Goal: Task Accomplishment & Management: Use online tool/utility

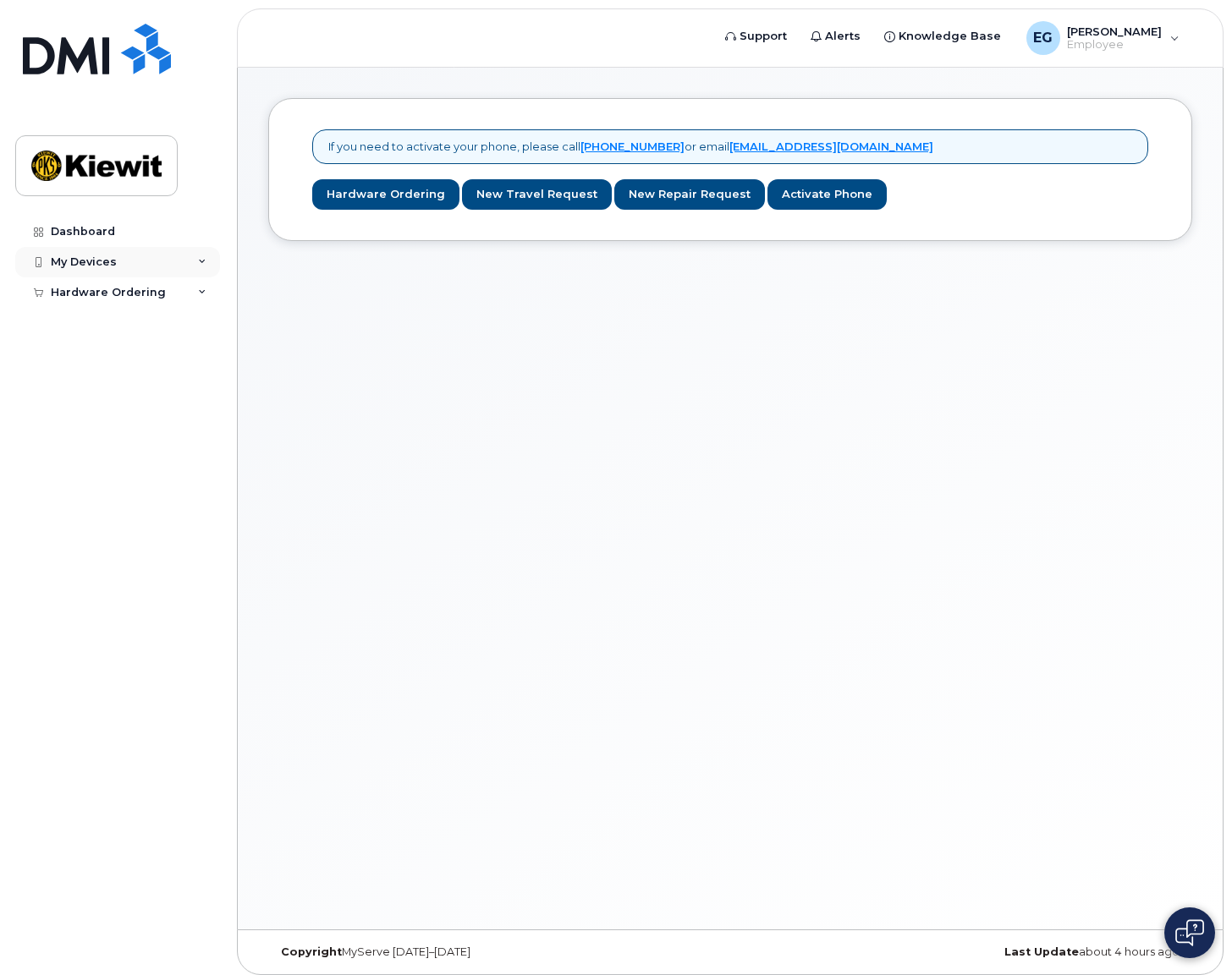
click at [91, 257] on div "My Devices" at bounding box center [83, 262] width 66 height 13
click at [89, 259] on div "My Devices" at bounding box center [83, 262] width 66 height 13
click at [116, 324] on div "Hardware Ordering" at bounding box center [108, 324] width 115 height 13
click at [104, 355] on div "New Order" at bounding box center [90, 355] width 65 height 15
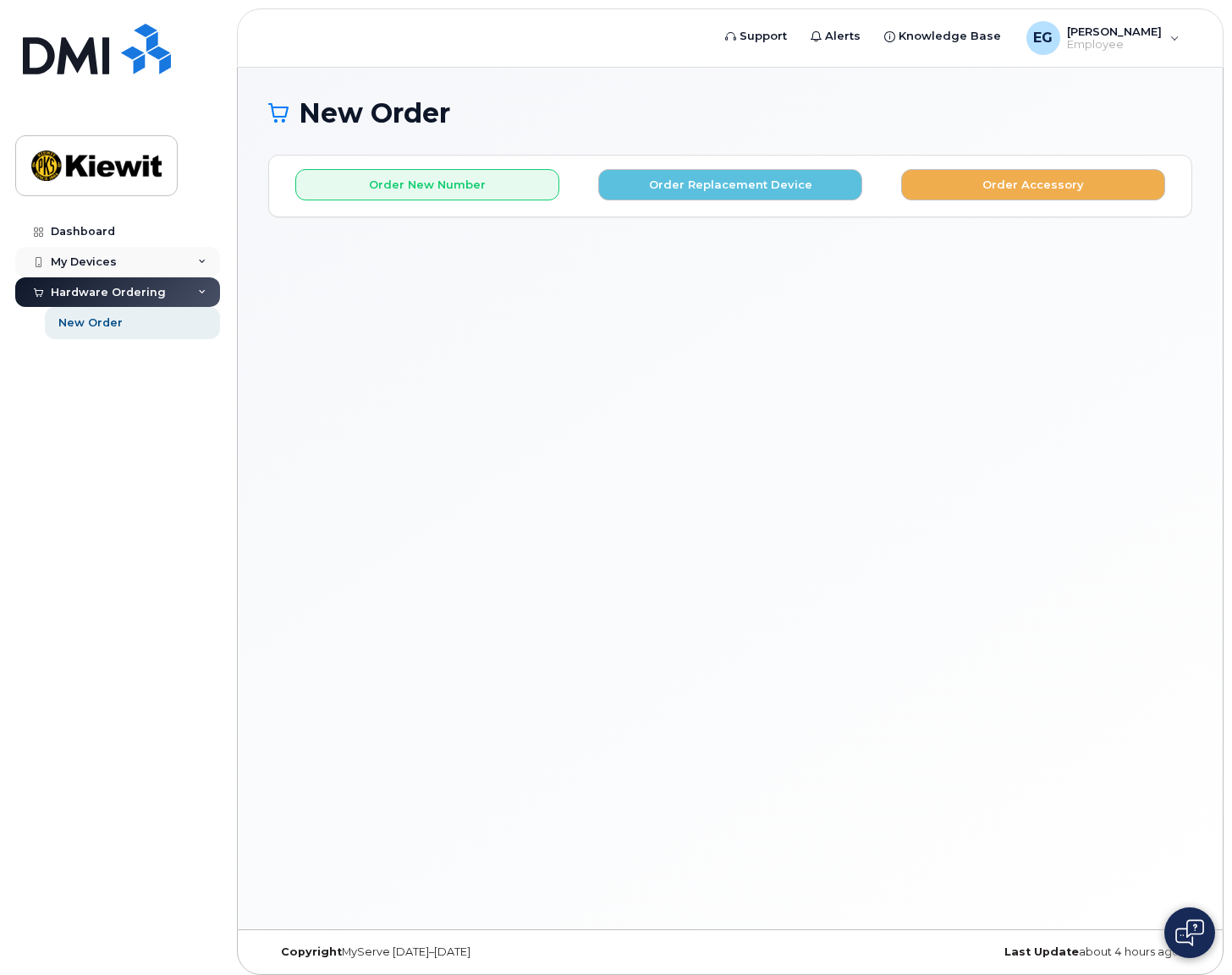
click at [92, 265] on div "My Devices" at bounding box center [83, 262] width 66 height 13
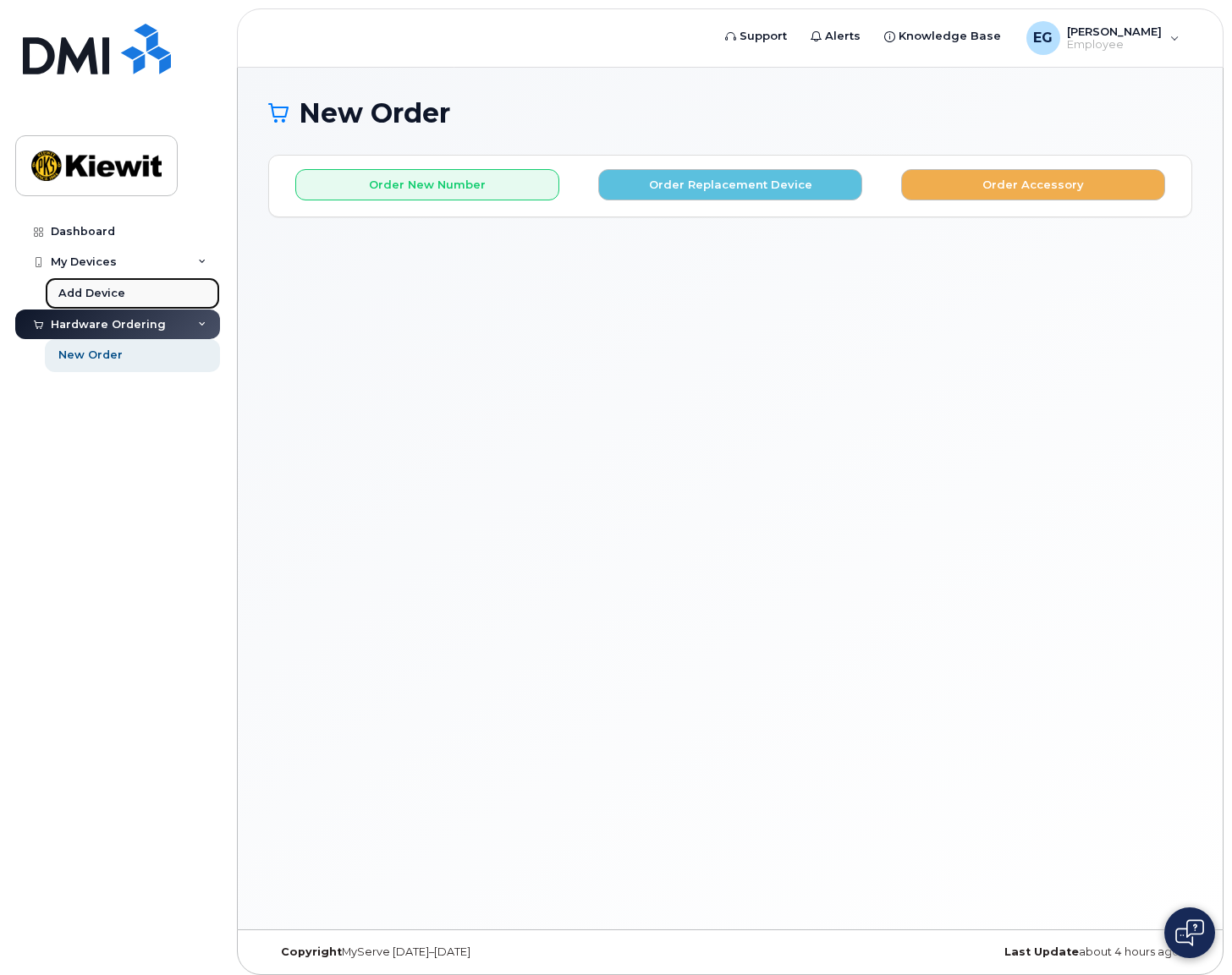
click at [89, 296] on div "Add Device" at bounding box center [92, 293] width 67 height 15
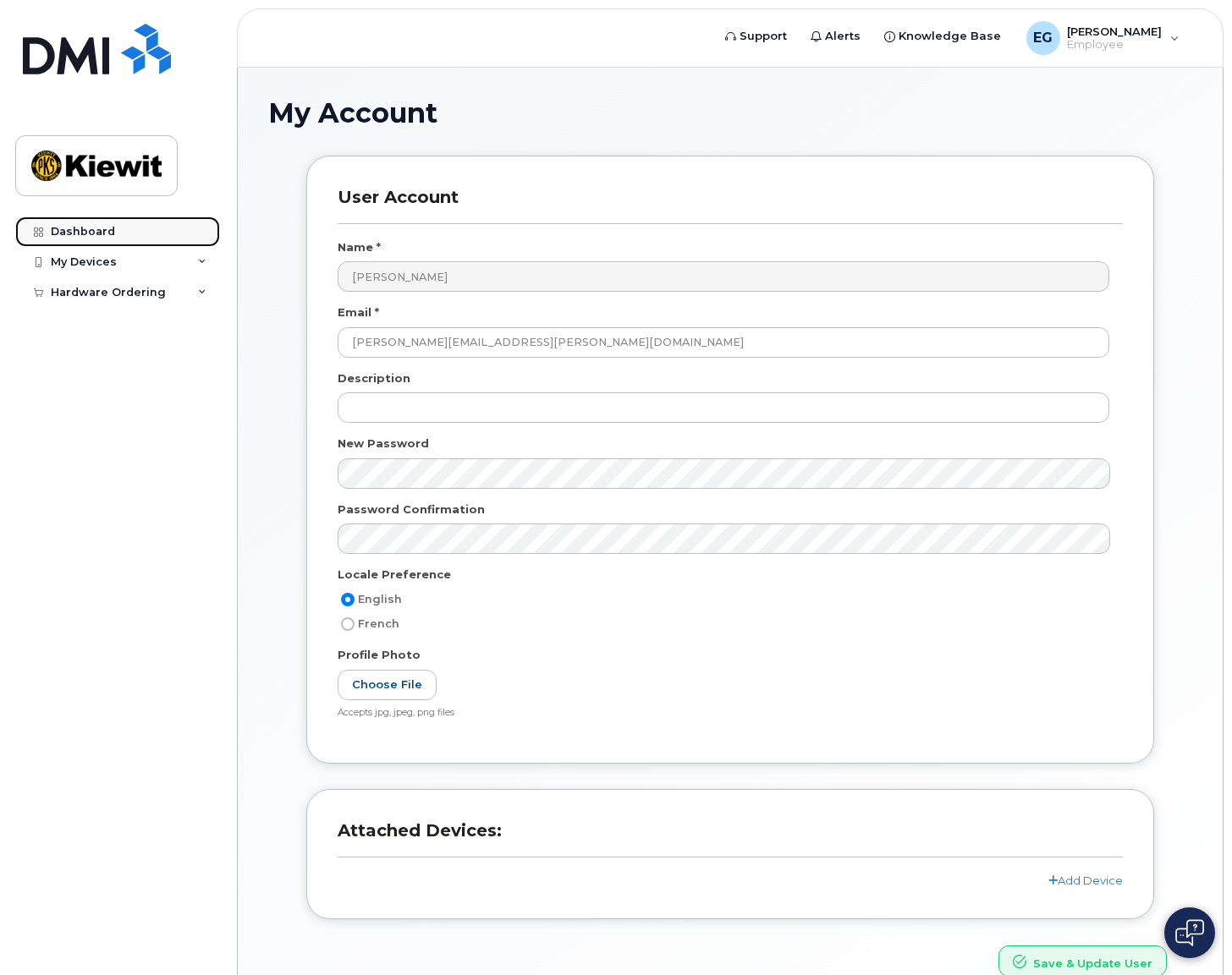
click at [74, 220] on link "Dashboard" at bounding box center [117, 232] width 204 height 30
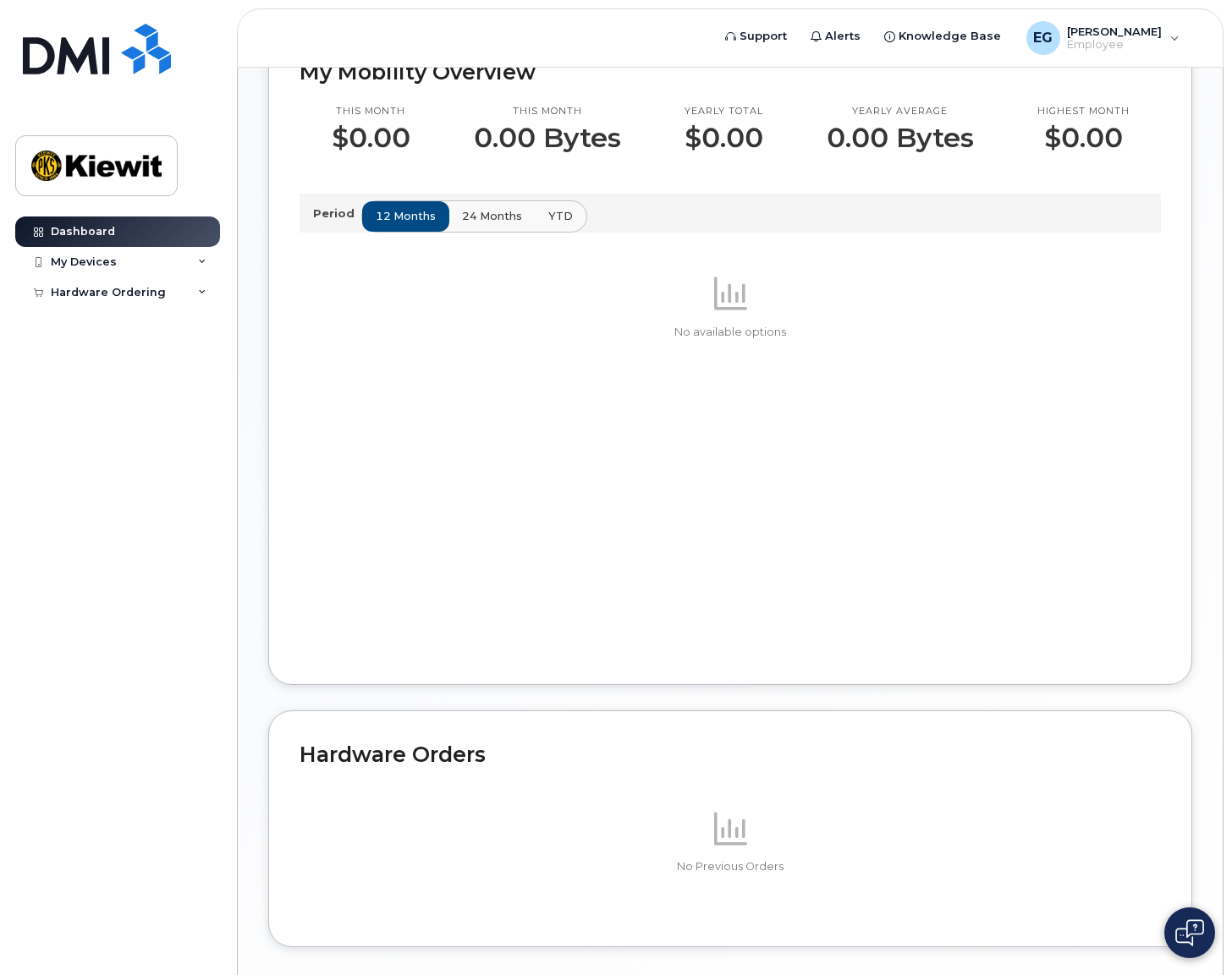
scroll to position [613, 0]
